Goal: Task Accomplishment & Management: Use online tool/utility

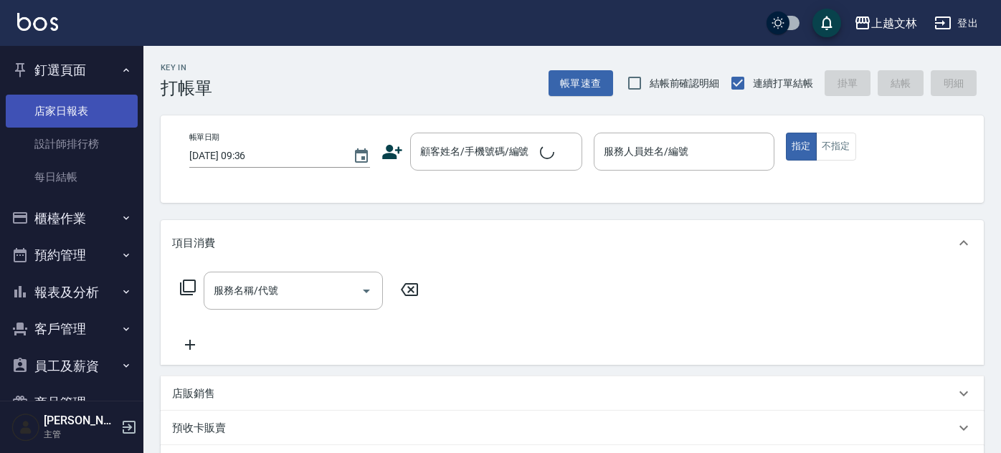
click at [53, 99] on link "店家日報表" at bounding box center [72, 111] width 132 height 33
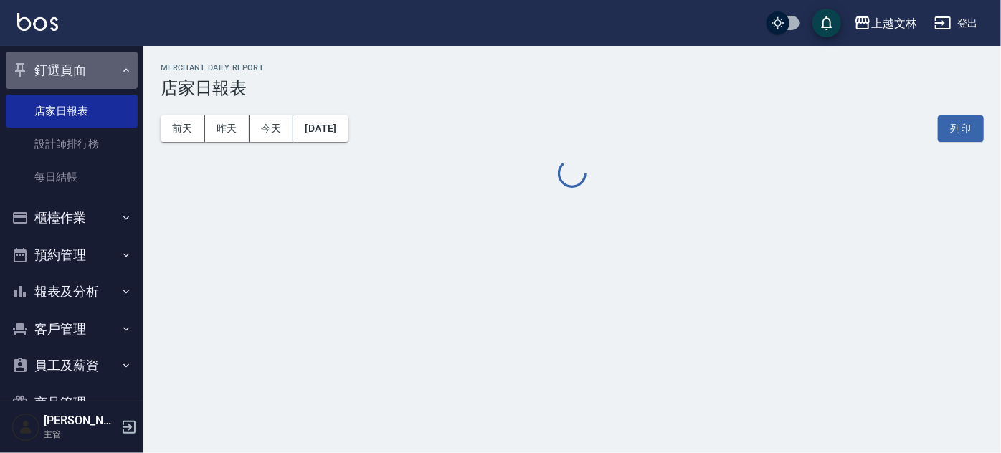
click at [102, 57] on button "釘選頁面" at bounding box center [72, 70] width 132 height 37
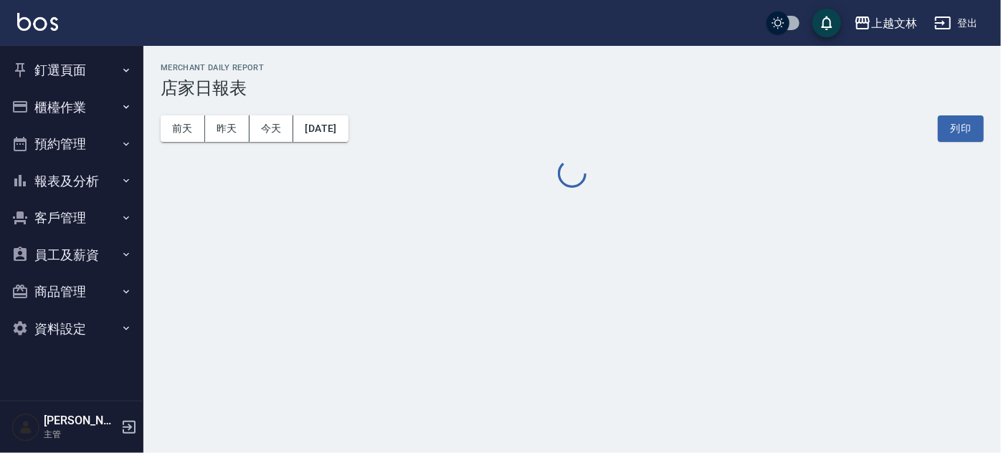
click at [95, 117] on button "櫃檯作業" at bounding box center [72, 107] width 132 height 37
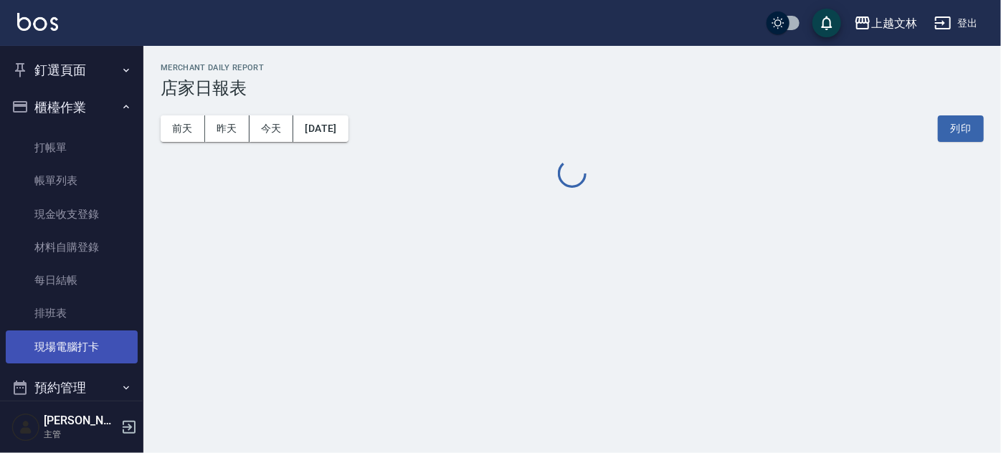
click at [98, 341] on link "現場電腦打卡" at bounding box center [72, 347] width 132 height 33
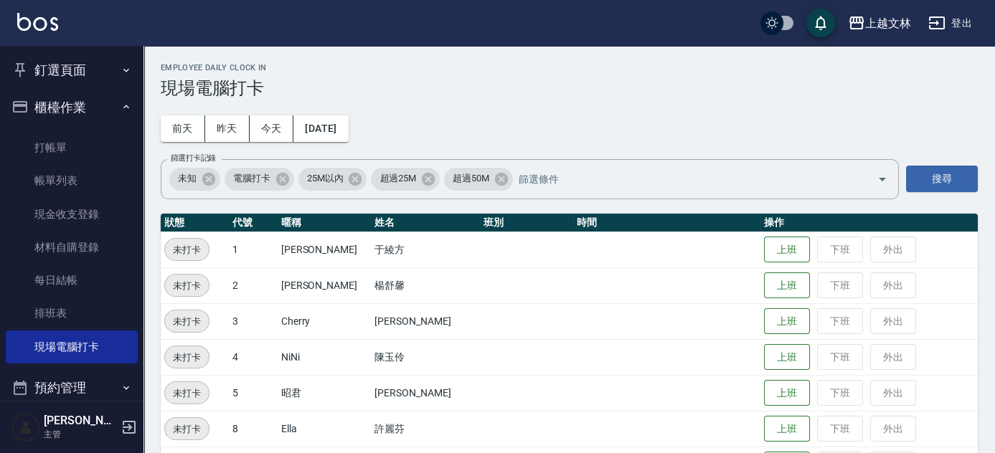
scroll to position [396, 0]
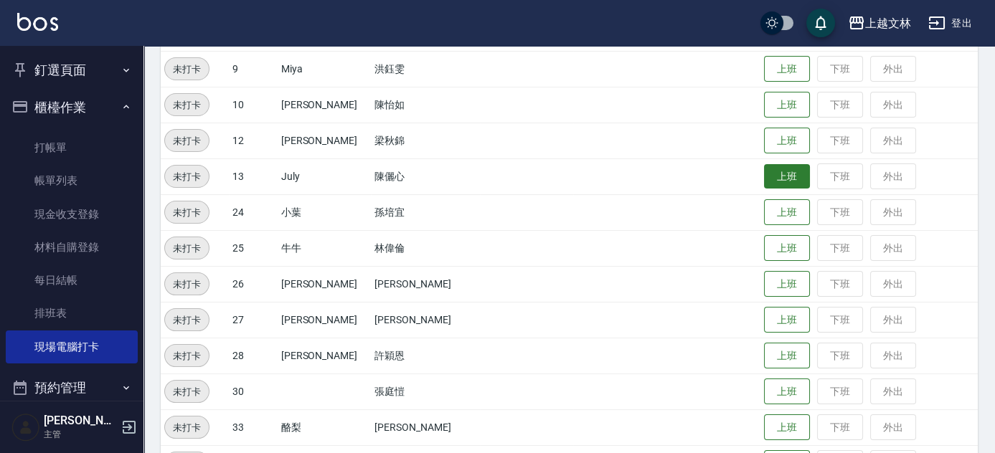
click at [778, 181] on button "上班" at bounding box center [787, 176] width 46 height 25
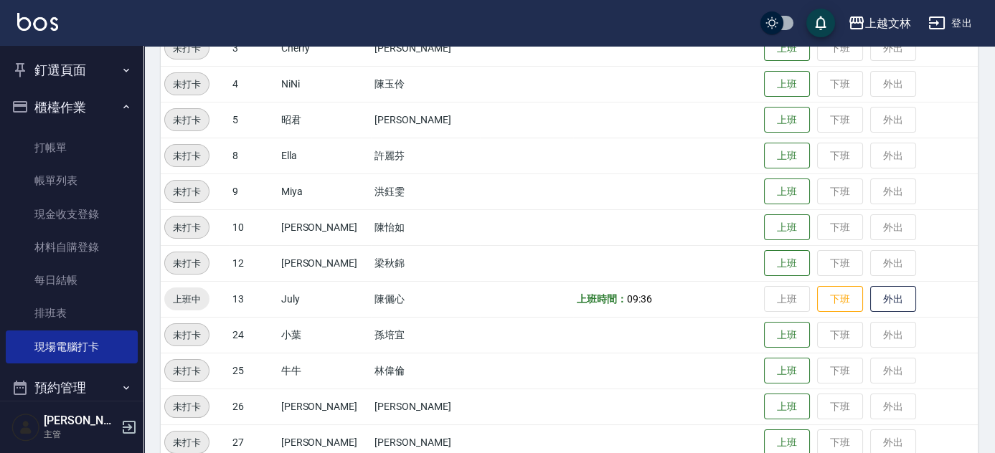
scroll to position [265, 0]
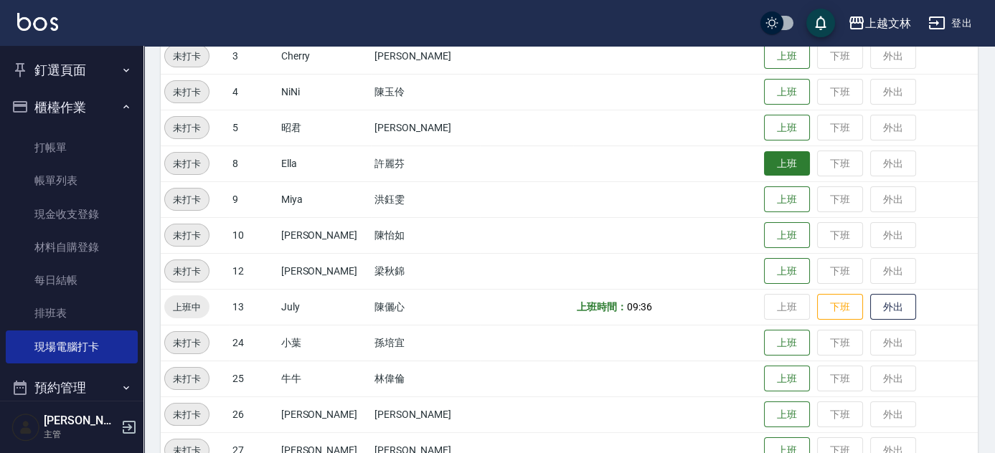
click at [786, 169] on button "上班" at bounding box center [787, 163] width 46 height 25
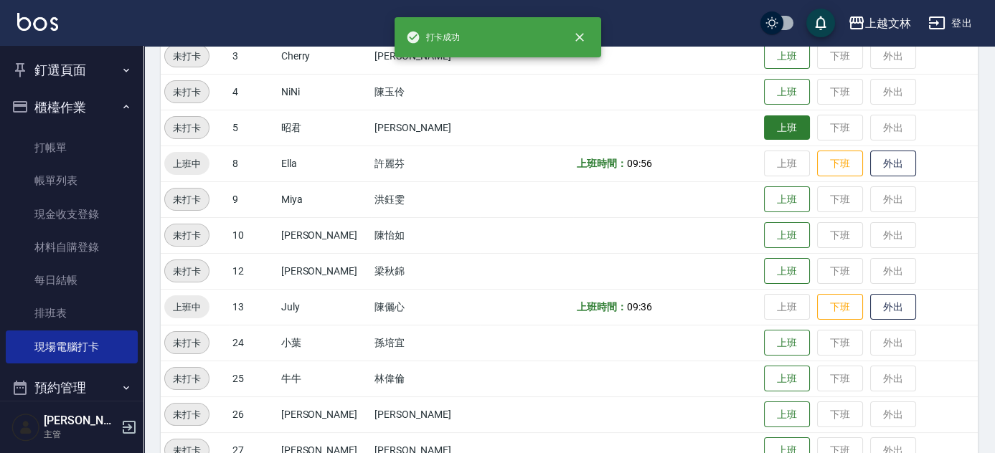
click at [780, 130] on button "上班" at bounding box center [787, 127] width 46 height 25
